Goal: Information Seeking & Learning: Compare options

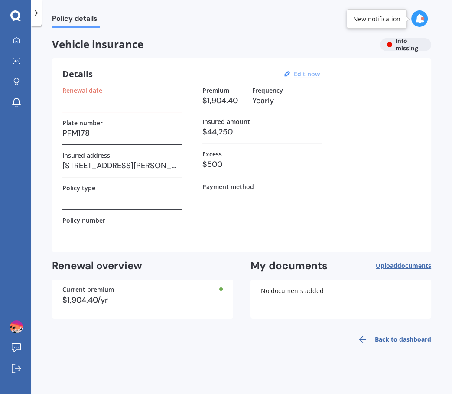
click at [304, 74] on u "Edit now" at bounding box center [307, 74] width 26 height 8
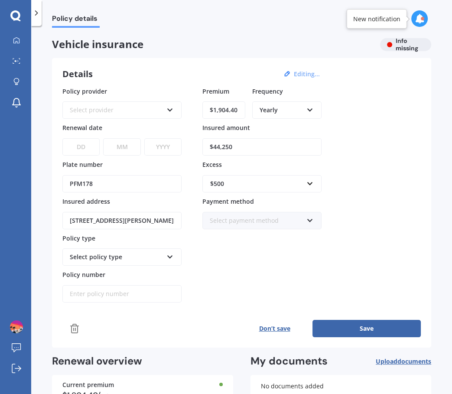
click at [142, 113] on div "Select provider" at bounding box center [116, 110] width 93 height 10
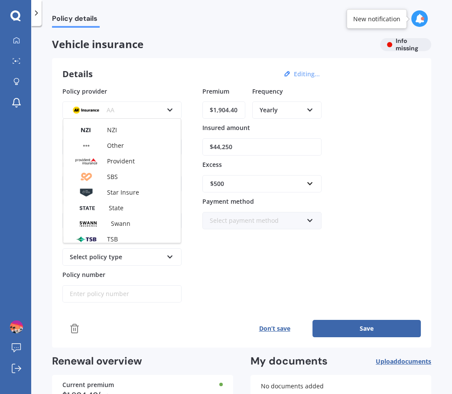
scroll to position [251, 0]
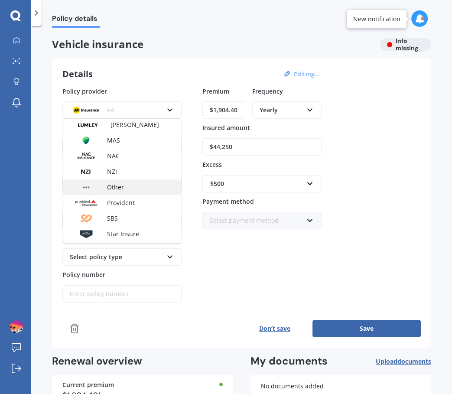
click at [117, 184] on span "Other" at bounding box center [115, 187] width 17 height 8
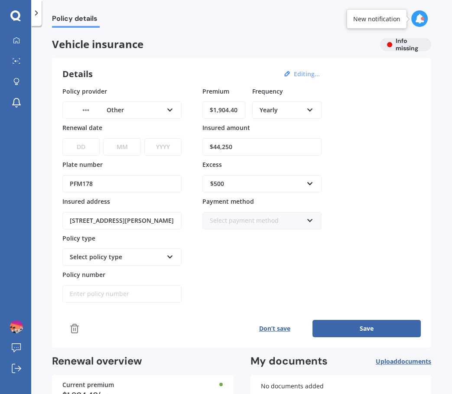
click at [153, 252] on div "Select policy type" at bounding box center [116, 257] width 93 height 10
click at [124, 271] on div "Comprehensive" at bounding box center [121, 273] width 117 height 16
click at [156, 291] on input "Policy number" at bounding box center [121, 293] width 119 height 17
click at [169, 327] on div "Don’t save Save" at bounding box center [241, 328] width 358 height 17
click at [109, 296] on input "Policy number" at bounding box center [121, 293] width 119 height 17
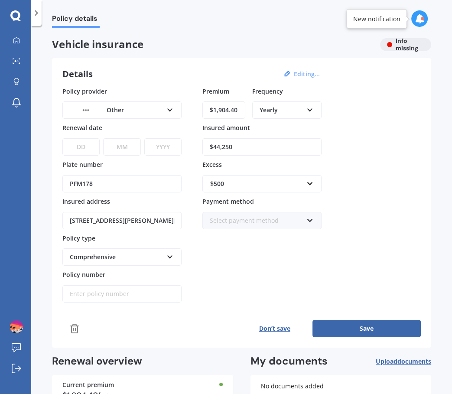
paste input "TOY-PV042294"
click at [213, 286] on div "Premium $1,904.40 Frequency Yearly Yearly Six-Monthly Quarterly Monthly Fortnig…" at bounding box center [261, 195] width 119 height 216
drag, startPoint x: 172, startPoint y: 113, endPoint x: 168, endPoint y: 112, distance: 4.7
click at [171, 113] on div "Other AA AMI AMP ANZ ASB Aioi Nissay Dowa Ando Assurant Autosure BNZ Co-Operati…" at bounding box center [121, 109] width 119 height 17
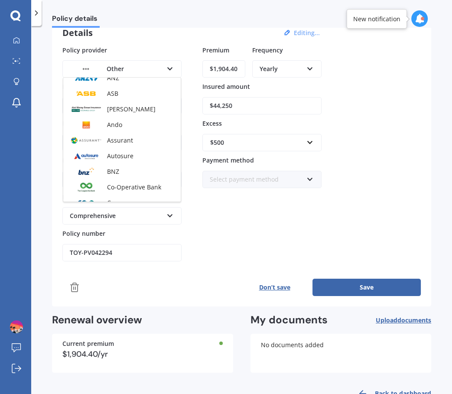
scroll to position [45, 0]
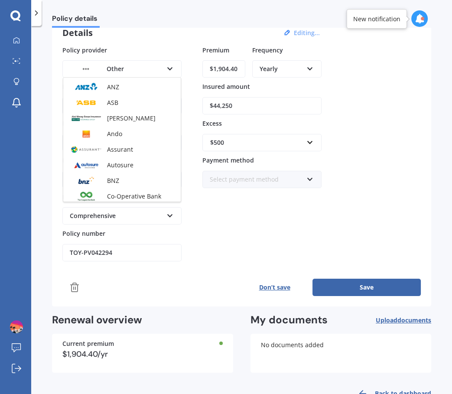
click at [172, 37] on div "Details Editing..." at bounding box center [192, 32] width 260 height 11
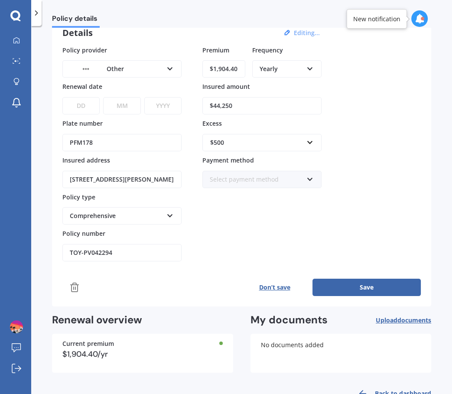
click at [44, 305] on div "Policy details Vehicle insurance Info missing Details Editing... Policy provide…" at bounding box center [241, 212] width 420 height 368
click at [126, 250] on input "TOY-PV042294" at bounding box center [121, 252] width 119 height 17
paste input "0058359"
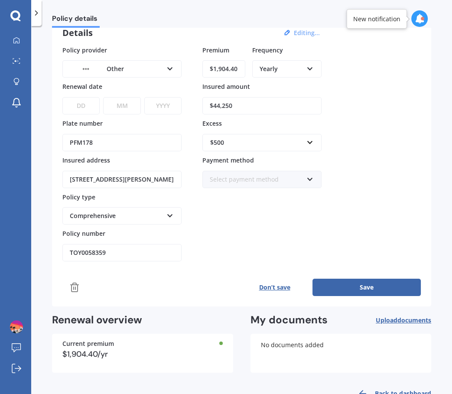
type input "TOY0058359"
click at [81, 101] on select "DD 01 02 03 04 05 06 07 08 09 10 11 12 13 14 15 16 17 18 19 20 21 22 23 24 25 2…" at bounding box center [80, 105] width 37 height 17
select select "14"
click at [62, 97] on select "DD 01 02 03 04 05 06 07 08 09 10 11 12 13 14 15 16 17 18 19 20 21 22 23 24 25 2…" at bounding box center [80, 105] width 37 height 17
click at [123, 104] on select "MM 01 02 03 04 05 06 07 08 09 10 11 12" at bounding box center [121, 105] width 37 height 17
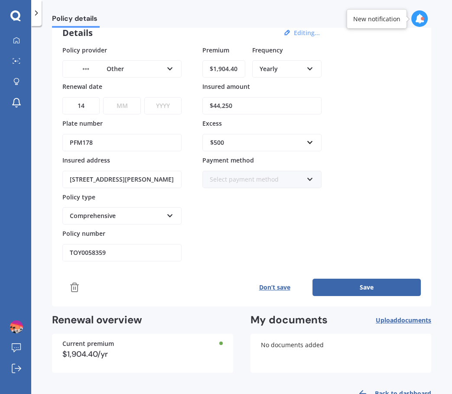
select select "06"
click at [103, 97] on select "MM 01 02 03 04 05 06 07 08 09 10 11 12" at bounding box center [121, 105] width 37 height 17
click at [165, 104] on select "YYYY 2027 2026 2025 2024 2023 2022 2021 2020 2019 2018 2017 2016 2015 2014 2013…" at bounding box center [162, 105] width 37 height 17
select select "2026"
click at [144, 97] on select "YYYY 2027 2026 2025 2024 2023 2022 2021 2020 2019 2018 2017 2016 2015 2014 2013…" at bounding box center [162, 105] width 37 height 17
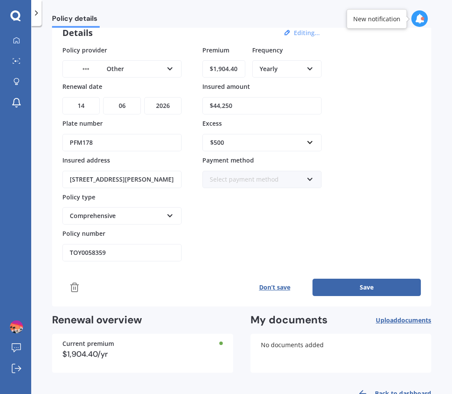
click at [419, 149] on div "Details Editing... Policy provider Other AA AMI AMP ANZ ASB [PERSON_NAME] Dowa …" at bounding box center [241, 161] width 379 height 289
click at [377, 286] on button "Save" at bounding box center [366, 286] width 108 height 17
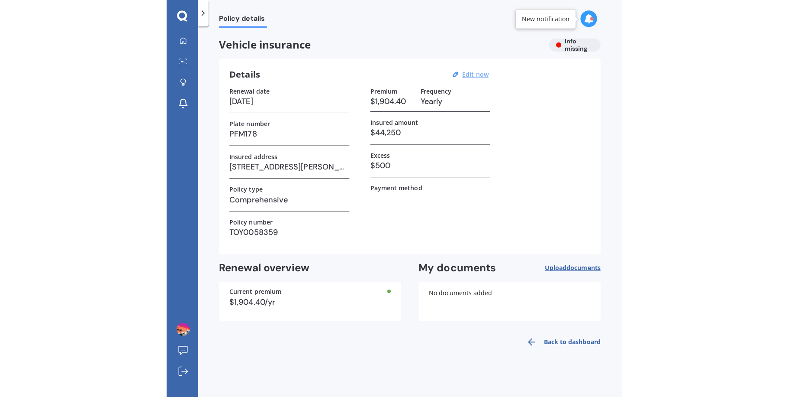
scroll to position [0, 0]
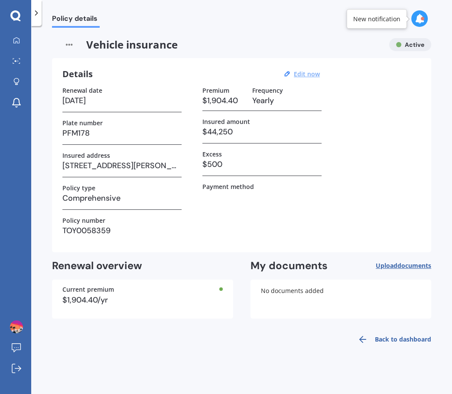
click at [398, 338] on link "Back to dashboard" at bounding box center [391, 339] width 79 height 21
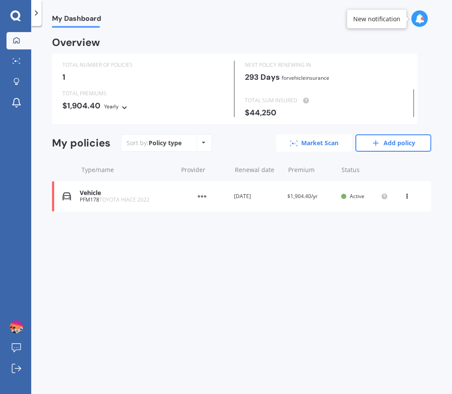
click at [322, 143] on link "Market Scan" at bounding box center [314, 142] width 76 height 17
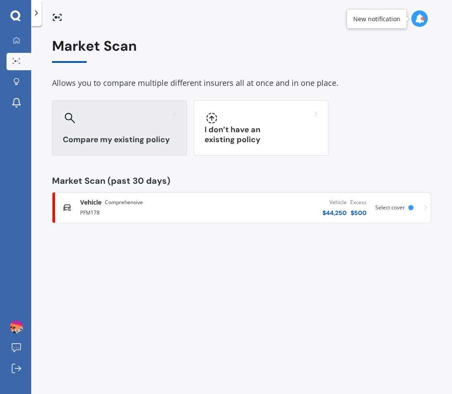
click at [126, 133] on div "Compare my existing policy" at bounding box center [119, 127] width 135 height 55
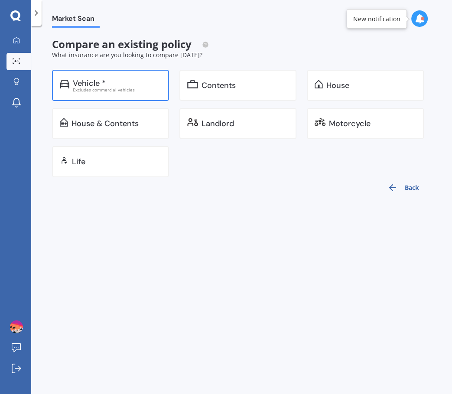
click at [134, 90] on div "Excludes commercial vehicles" at bounding box center [117, 89] width 88 height 4
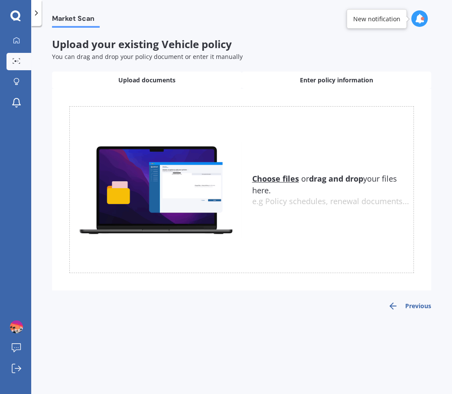
click at [311, 77] on span "Enter policy information" at bounding box center [336, 80] width 73 height 9
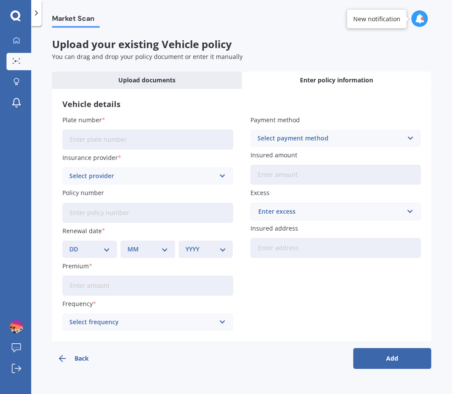
click at [169, 141] on input "Plate number" at bounding box center [147, 139] width 171 height 20
type input "PFM178"
click at [133, 173] on div "Select provider" at bounding box center [141, 176] width 145 height 10
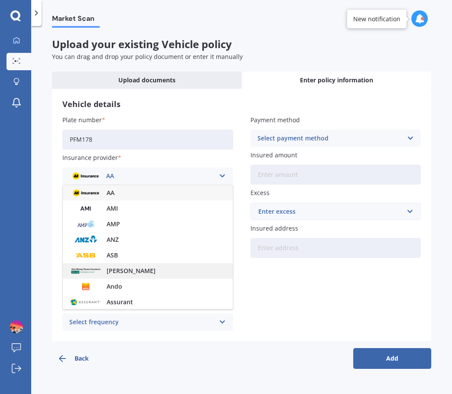
click at [146, 273] on span "[PERSON_NAME]" at bounding box center [131, 271] width 49 height 6
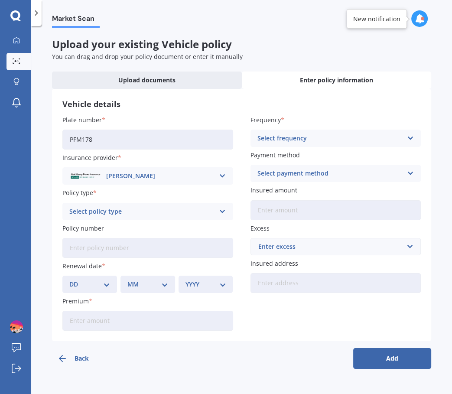
click at [168, 213] on div "Select policy type" at bounding box center [141, 212] width 145 height 10
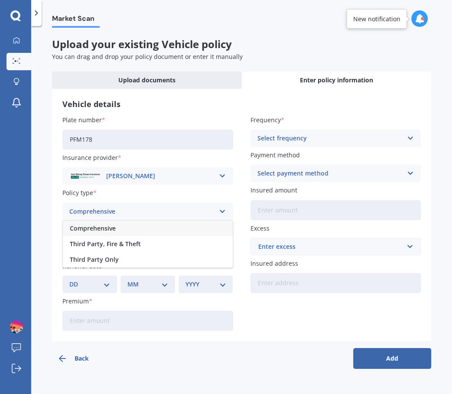
click at [156, 226] on div "Comprehensive" at bounding box center [148, 228] width 170 height 16
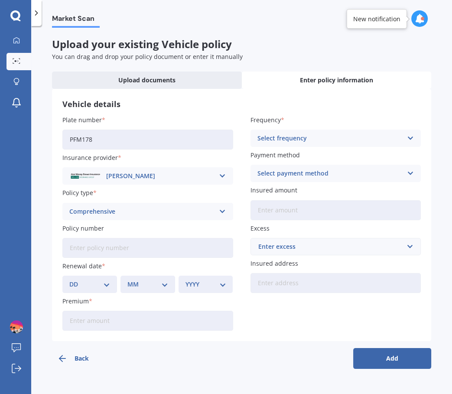
click at [102, 246] on input "Policy number" at bounding box center [147, 248] width 171 height 20
type input "TOY0058359"
click at [98, 285] on select "DD 01 02 03 04 05 06 07 08 09 10 11 12 13 14 15 16 17 18 19 20 21 22 23 24 25 2…" at bounding box center [89, 284] width 41 height 10
select select "14"
click at [69, 279] on select "DD 01 02 03 04 05 06 07 08 09 10 11 12 13 14 15 16 17 18 19 20 21 22 23 24 25 2…" at bounding box center [89, 284] width 41 height 10
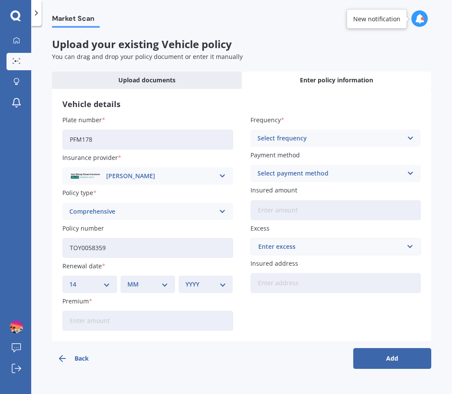
click at [145, 286] on select "MM 01 02 03 04 05 06 07 08 09 10 11 12" at bounding box center [147, 284] width 41 height 10
select select "06"
click at [127, 279] on select "MM 01 02 03 04 05 06 07 08 09 10 11 12" at bounding box center [147, 284] width 41 height 10
click at [219, 286] on select "YYYY 2027 2026 2025 2024 2023 2022 2021 2020 2019 2018 2017 2016 2015 2014 2013…" at bounding box center [205, 284] width 41 height 10
select select "2026"
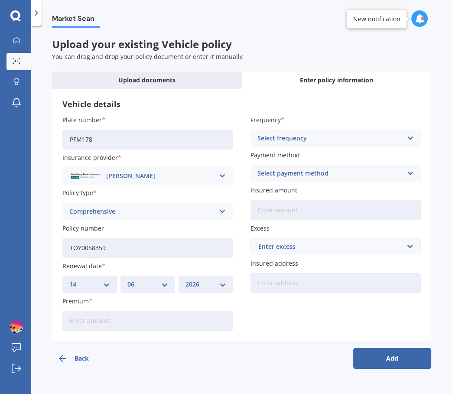
click at [185, 279] on select "YYYY 2027 2026 2025 2024 2023 2022 2021 2020 2019 2018 2017 2016 2015 2014 2013…" at bounding box center [205, 284] width 41 height 10
click at [84, 325] on input "Premium" at bounding box center [147, 320] width 171 height 20
click at [101, 319] on input "Premium" at bounding box center [147, 320] width 171 height 20
paste input "$2,040.30"
type input "$2,040.30"
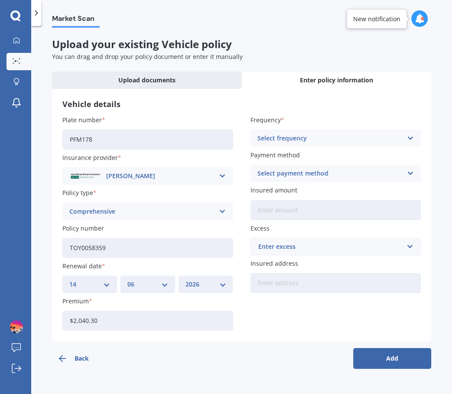
click at [412, 139] on icon at bounding box center [409, 138] width 7 height 10
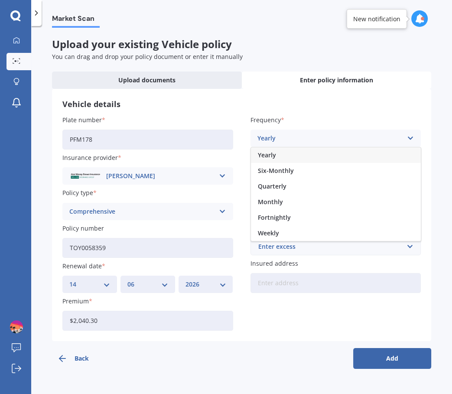
click at [345, 155] on div "Yearly" at bounding box center [336, 155] width 170 height 16
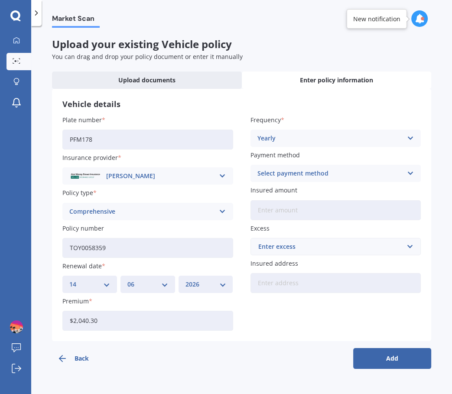
click at [399, 169] on div "Select payment method" at bounding box center [329, 173] width 145 height 10
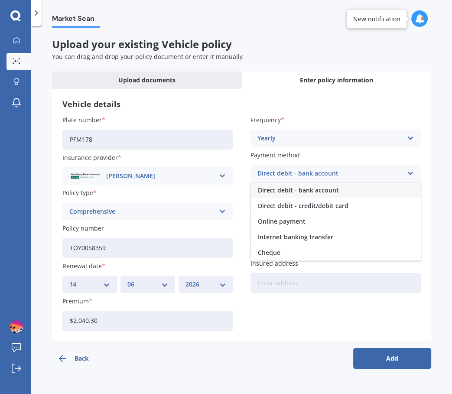
click at [349, 205] on div "Direct debit - credit/debit card" at bounding box center [336, 206] width 170 height 16
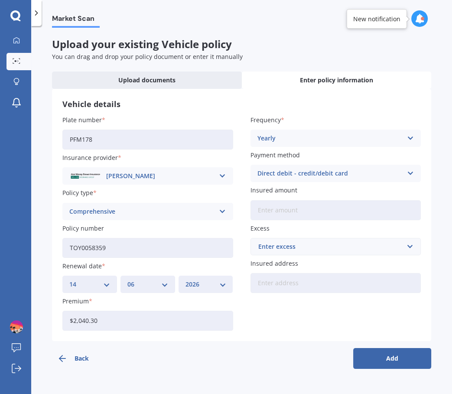
click at [396, 173] on div "Direct debit - credit/debit card" at bounding box center [329, 173] width 145 height 10
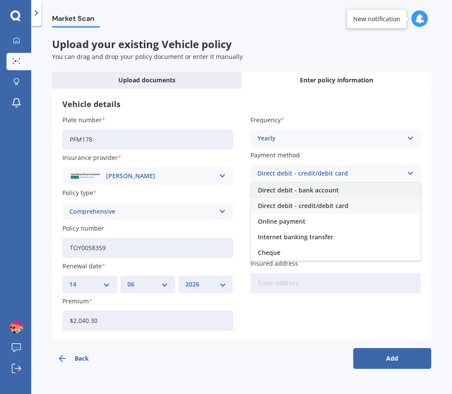
click at [359, 185] on div "Direct debit - bank account" at bounding box center [336, 190] width 170 height 16
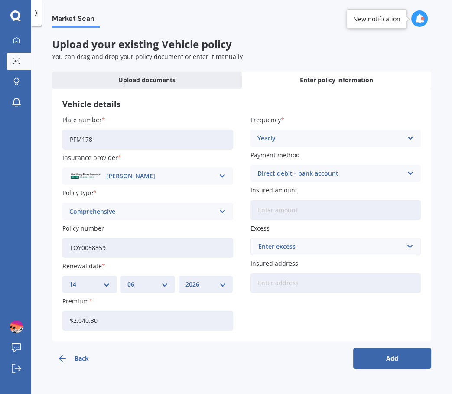
click at [396, 209] on input "Insured amount" at bounding box center [335, 210] width 171 height 20
click at [397, 252] on input "text" at bounding box center [332, 246] width 163 height 16
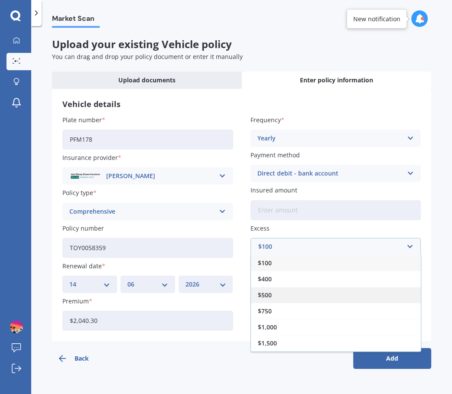
click at [340, 297] on div "$500" at bounding box center [336, 295] width 170 height 16
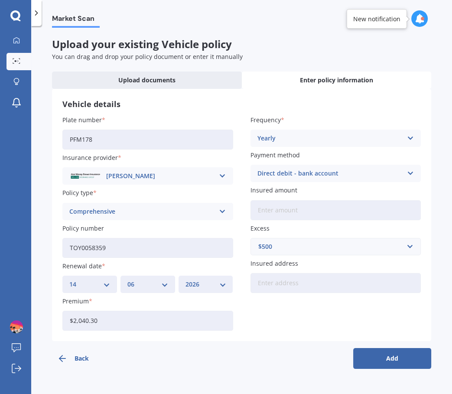
click at [297, 205] on input "Insured amount" at bounding box center [335, 210] width 171 height 20
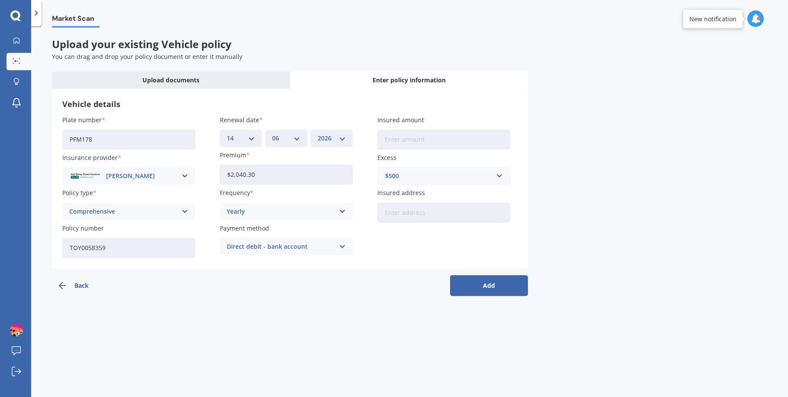
click at [415, 210] on input "Insured address" at bounding box center [444, 213] width 133 height 20
click at [437, 136] on input "Insured amount" at bounding box center [444, 139] width 133 height 20
type input "$44,500"
click at [436, 220] on input "Insured address" at bounding box center [444, 213] width 133 height 20
type input "[STREET_ADDRESS][PERSON_NAME][PERSON_NAME]新西兰"
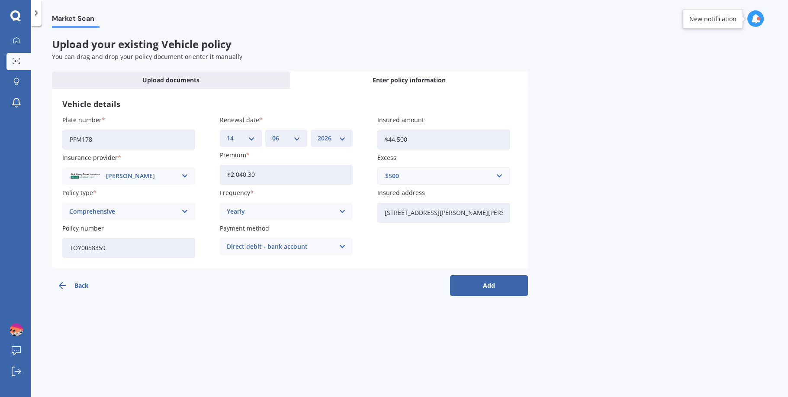
click at [451, 290] on button "Add" at bounding box center [489, 285] width 78 height 21
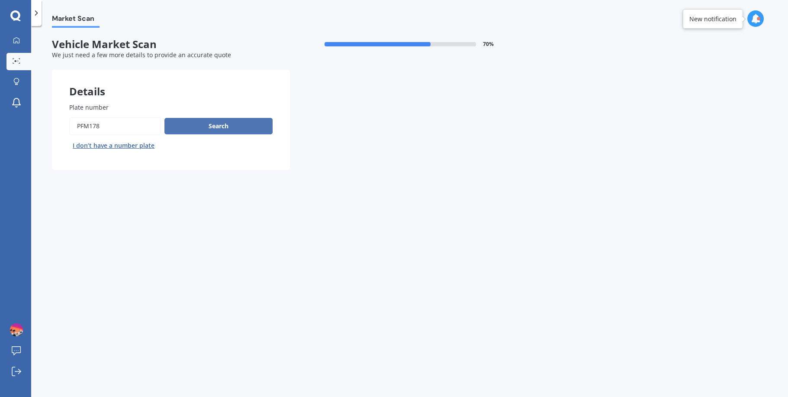
click at [234, 130] on button "Search" at bounding box center [219, 126] width 108 height 16
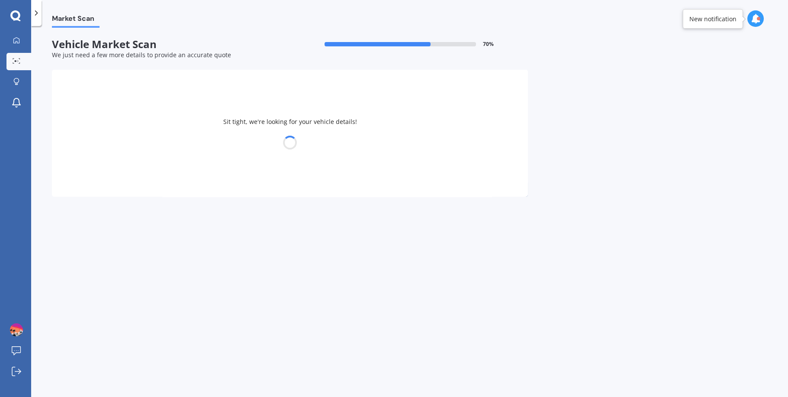
select select "TOYOTA"
select select "HIACE"
select select "08"
select select "09"
select select "1982"
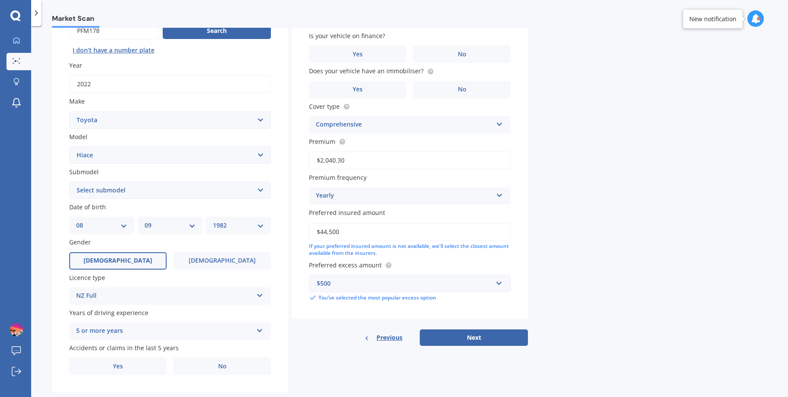
scroll to position [113, 0]
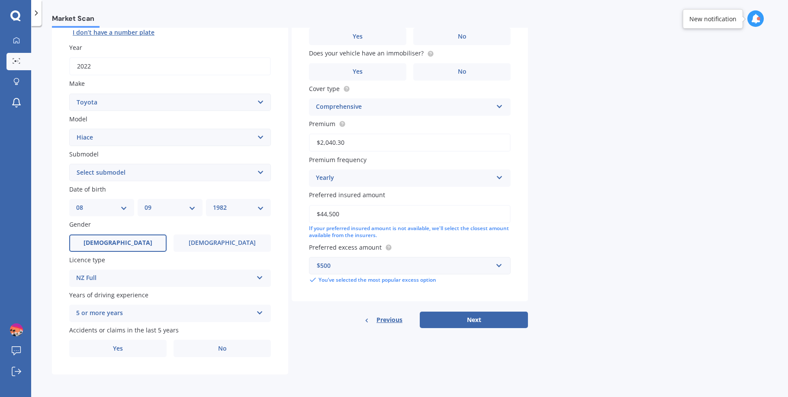
click at [255, 317] on div "5 or more years 5 or more years 4 years 3 years 2 years 1 year" at bounding box center [170, 312] width 202 height 17
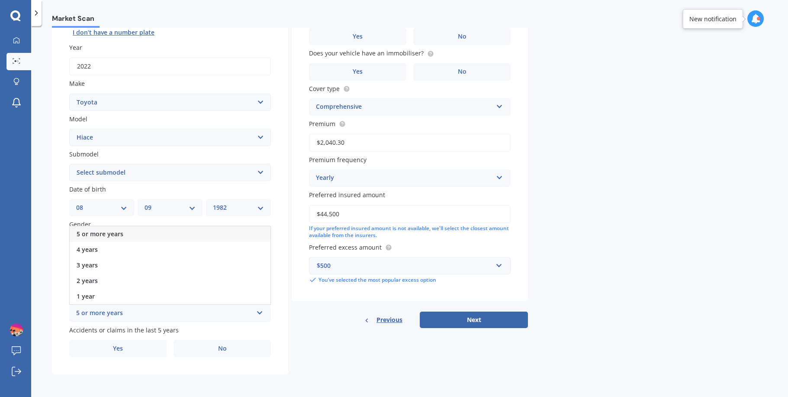
click at [255, 317] on div "5 or more years 5 or more years 4 years 3 years 2 years 1 year" at bounding box center [170, 312] width 202 height 17
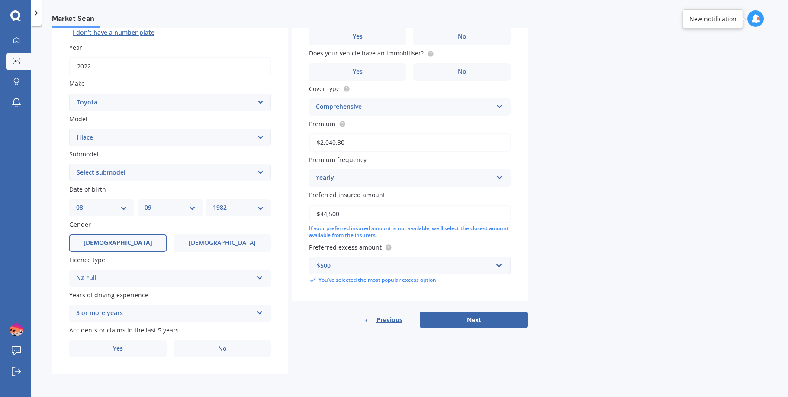
click at [451, 263] on div "Market Scan Vehicle Market Scan 70 % We just need a few more details to provide…" at bounding box center [409, 213] width 757 height 371
click at [113, 348] on span "Yes" at bounding box center [118, 348] width 10 height 7
click at [0, 0] on input "Yes" at bounding box center [0, 0] width 0 height 0
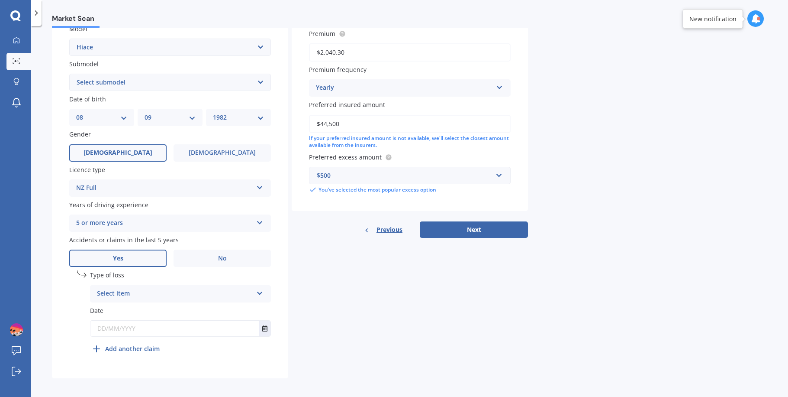
scroll to position [208, 0]
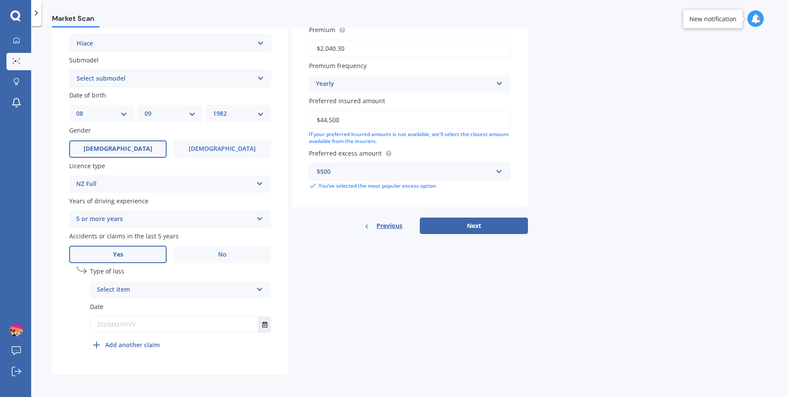
click at [260, 289] on icon at bounding box center [259, 287] width 7 height 6
click at [143, 305] on span "At fault accident" at bounding box center [121, 306] width 49 height 8
click at [308, 300] on div "Details Plate number Search I don’t have a number plate Year [DATE] Make Select…" at bounding box center [290, 118] width 476 height 511
click at [151, 323] on input "text" at bounding box center [174, 325] width 168 height 16
type input "[DATE]"
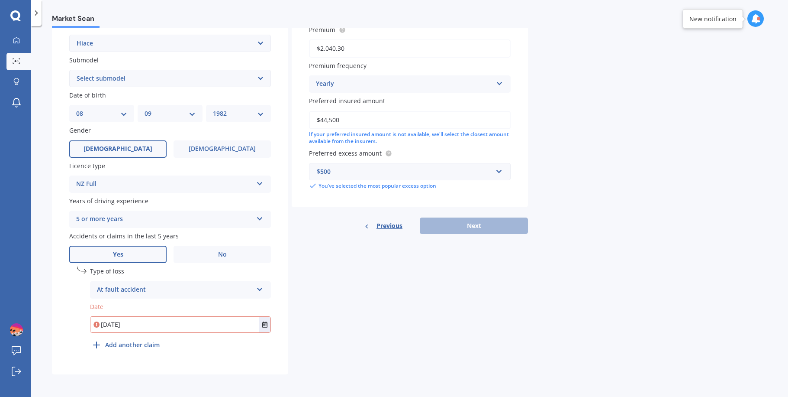
click at [354, 315] on div "Details Plate number Search I don’t have a number plate Year [DATE] Make Select…" at bounding box center [290, 118] width 476 height 511
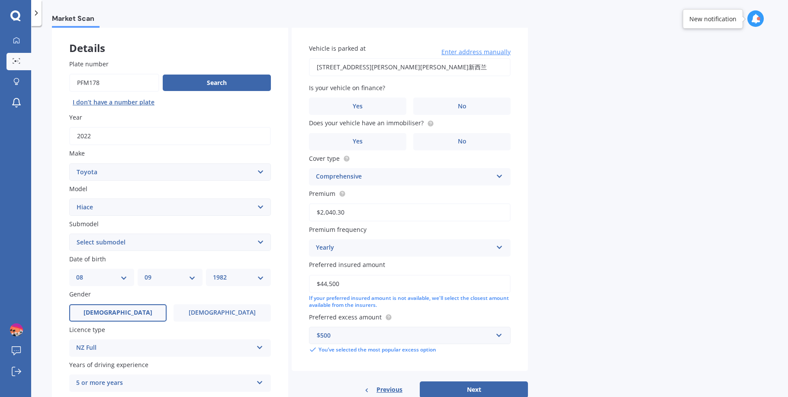
scroll to position [1, 0]
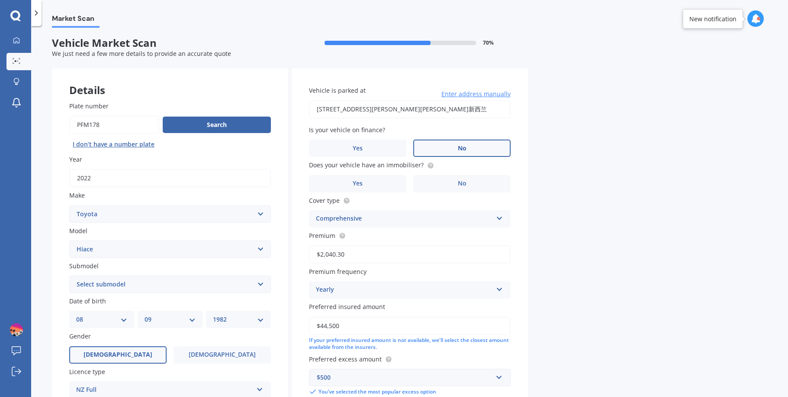
click at [424, 145] on label "No" at bounding box center [462, 147] width 97 height 17
click at [0, 0] on input "No" at bounding box center [0, 0] width 0 height 0
click at [369, 185] on label "Yes" at bounding box center [357, 183] width 97 height 17
click at [0, 0] on input "Yes" at bounding box center [0, 0] width 0 height 0
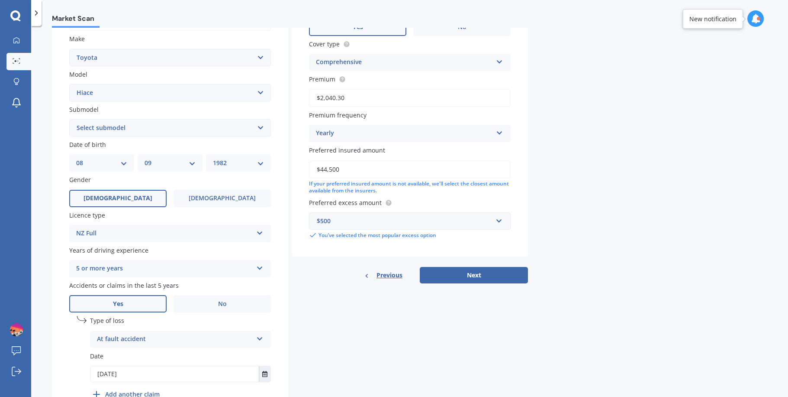
scroll to position [165, 0]
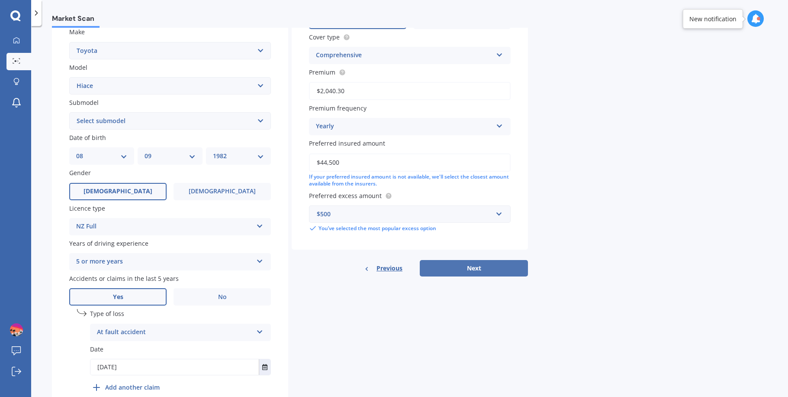
click at [451, 268] on button "Next" at bounding box center [474, 268] width 108 height 16
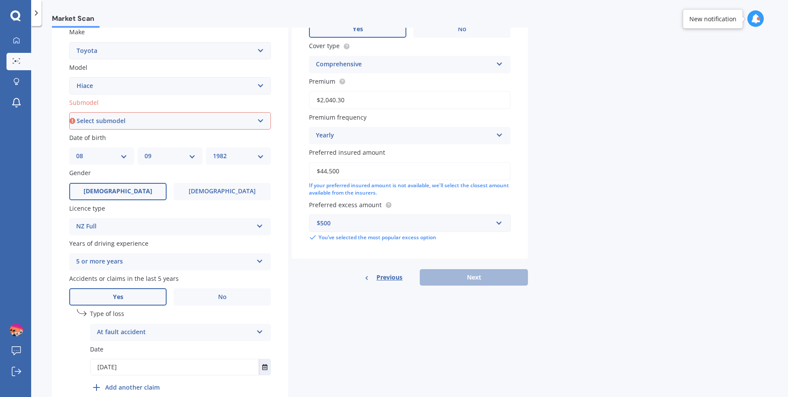
click at [227, 118] on select "Select submodel Diesel Light Van Turbo Diesel Turbo diesel 4WD Van Van petrol 4…" at bounding box center [170, 120] width 202 height 17
select select "VAN"
click at [69, 112] on select "Select submodel Diesel Light Van Turbo Diesel Turbo diesel 4WD Van Van petrol 4…" at bounding box center [170, 120] width 202 height 17
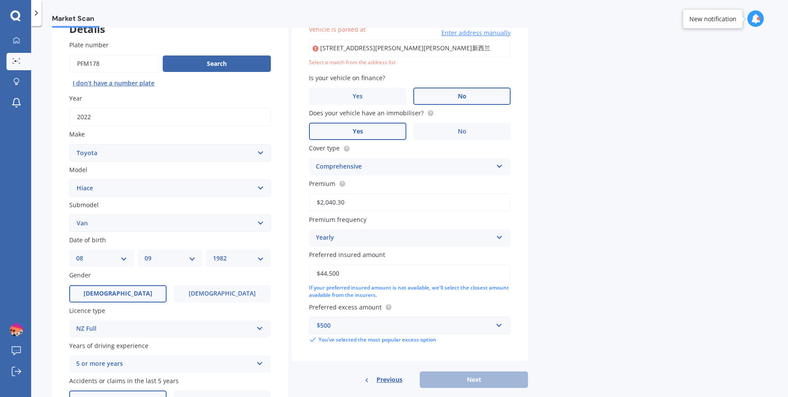
scroll to position [59, 0]
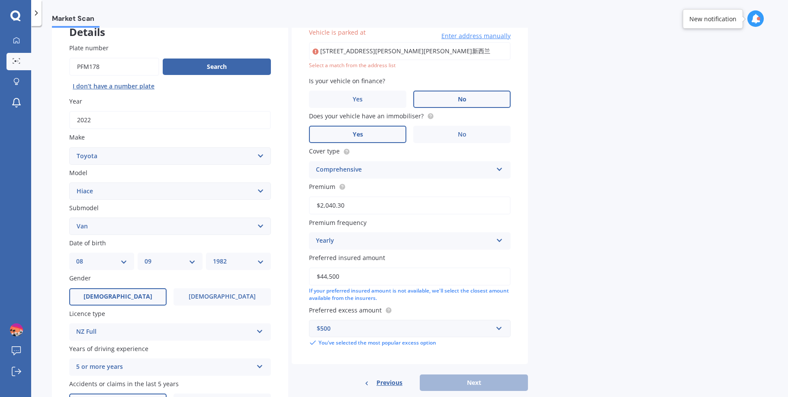
click at [451, 312] on div "Market Scan Vehicle Market Scan 70 % We just need a few more details to provide…" at bounding box center [409, 213] width 757 height 371
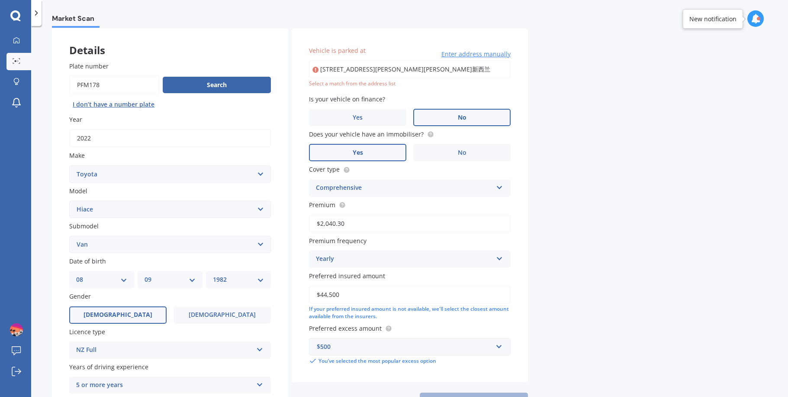
scroll to position [0, 0]
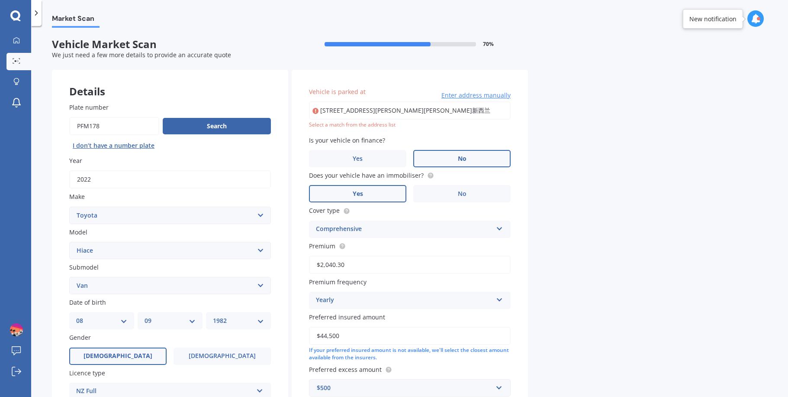
click at [451, 97] on span "Enter address manually" at bounding box center [476, 95] width 69 height 9
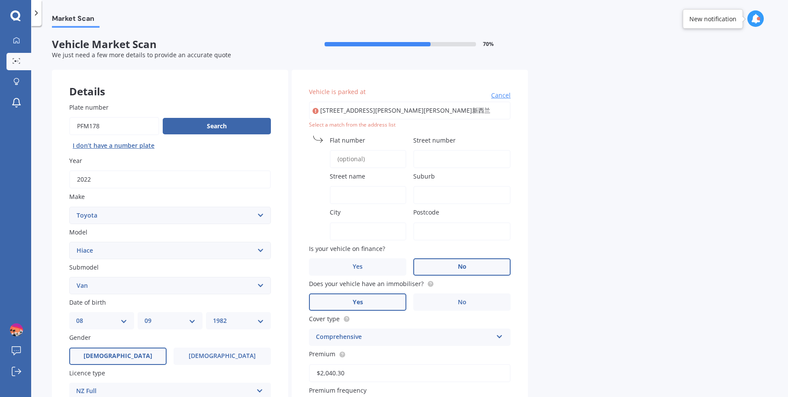
click at [451, 161] on input "Street number" at bounding box center [462, 159] width 97 height 18
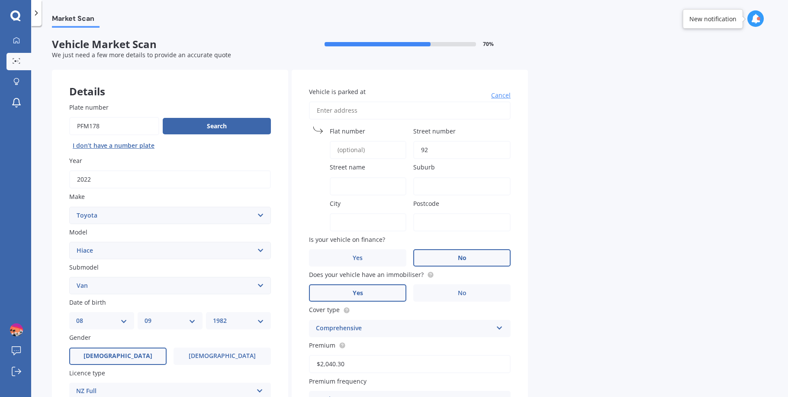
type input "92"
click at [359, 185] on input "Street name" at bounding box center [368, 186] width 77 height 18
type input "[PERSON_NAME] Drive"
type input "[PERSON_NAME][GEOGRAPHIC_DATA]"
click at [370, 225] on input "City" at bounding box center [368, 222] width 77 height 18
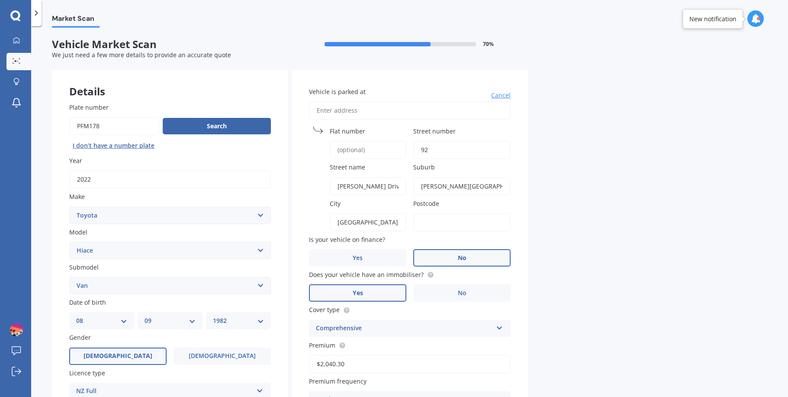
type input "[GEOGRAPHIC_DATA]"
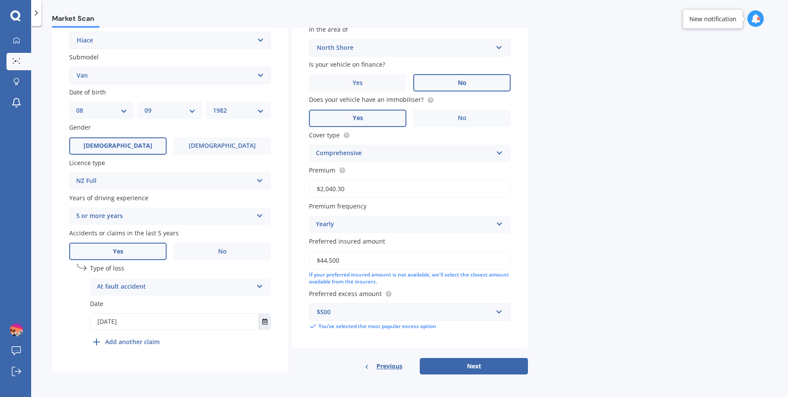
scroll to position [210, 0]
type input "0632"
click at [451, 363] on button "Next" at bounding box center [474, 366] width 108 height 16
select select "08"
select select "09"
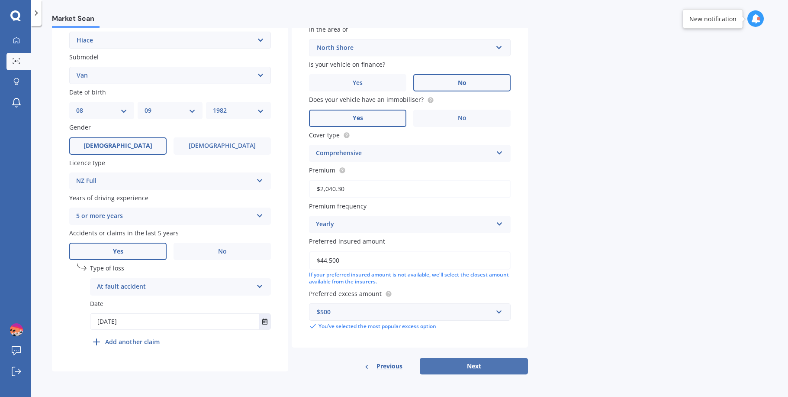
select select "1982"
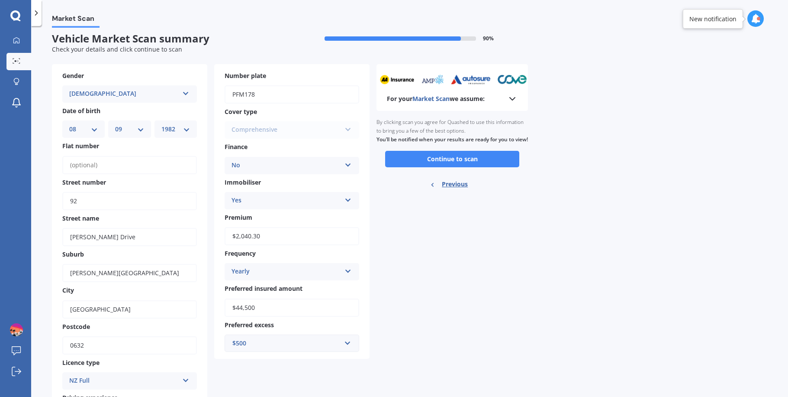
scroll to position [0, 0]
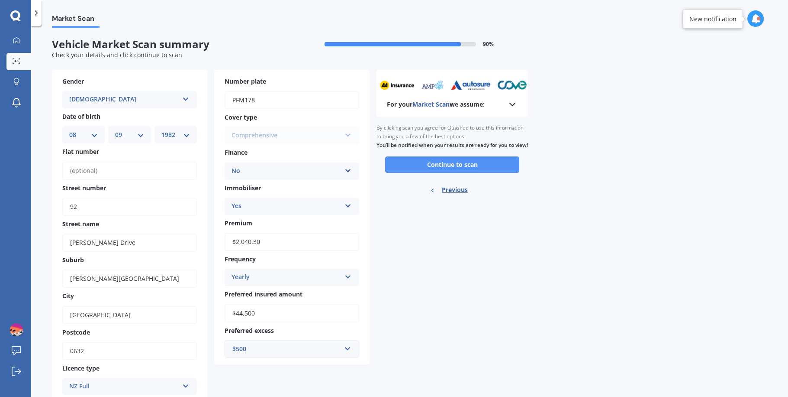
click at [451, 170] on button "Continue to scan" at bounding box center [452, 164] width 134 height 16
